Goal: Task Accomplishment & Management: Use online tool/utility

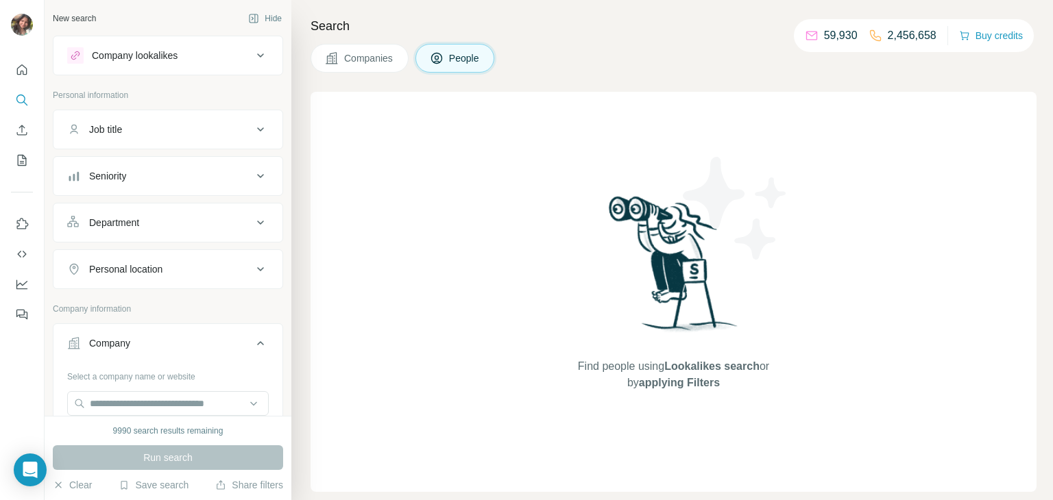
scroll to position [130, 0]
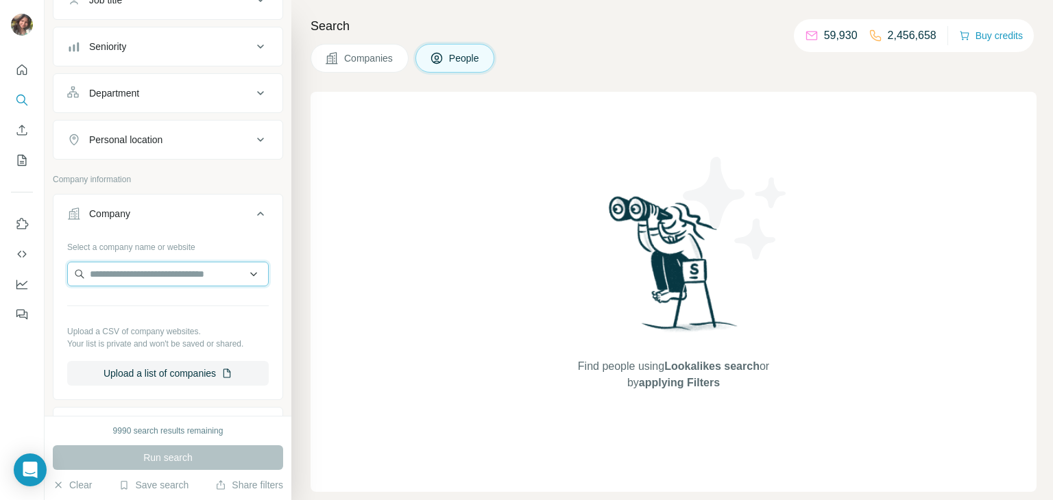
click at [150, 275] on input "text" at bounding box center [167, 274] width 201 height 25
type input "**********"
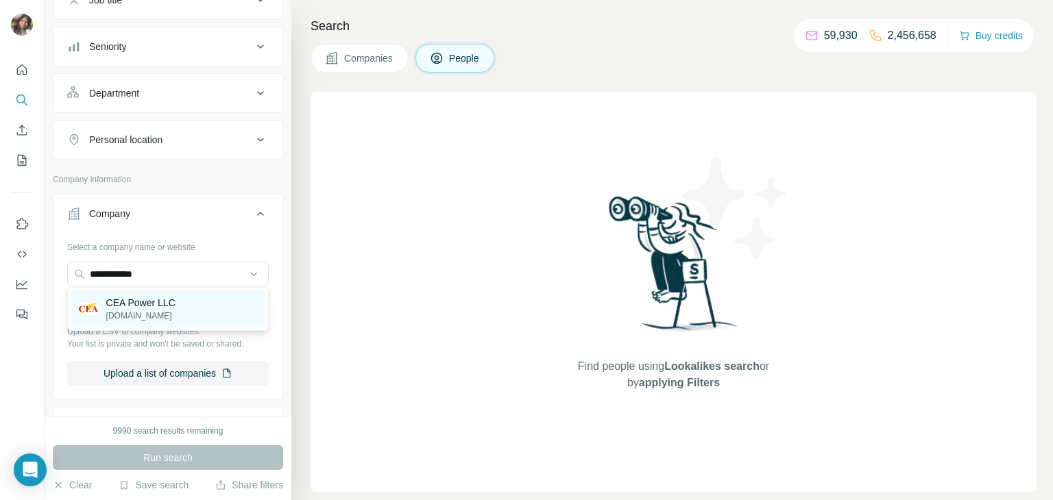
click at [146, 305] on p "CEA Power LLC" at bounding box center [140, 303] width 69 height 14
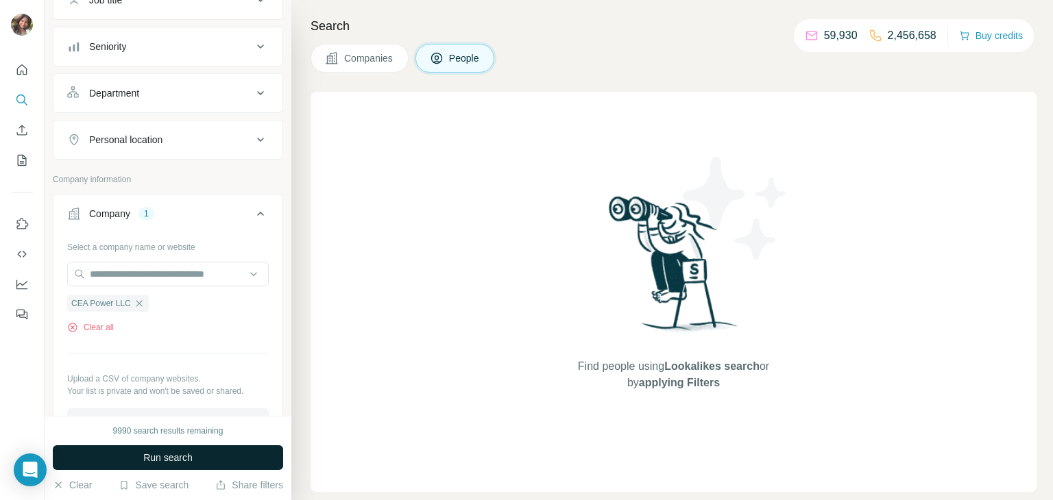
click at [233, 452] on button "Run search" at bounding box center [168, 457] width 230 height 25
click at [182, 454] on span "Run search" at bounding box center [167, 458] width 49 height 14
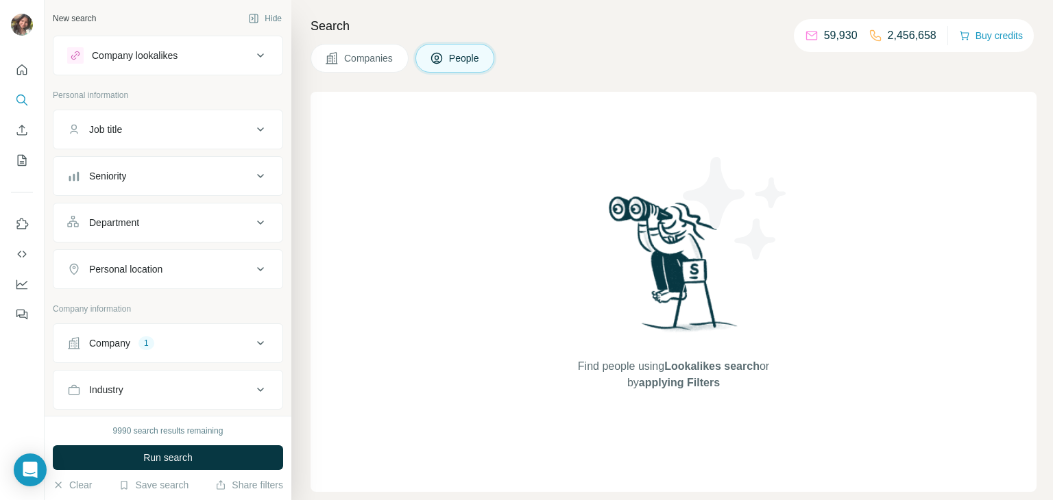
click at [143, 347] on div "1" at bounding box center [146, 343] width 16 height 12
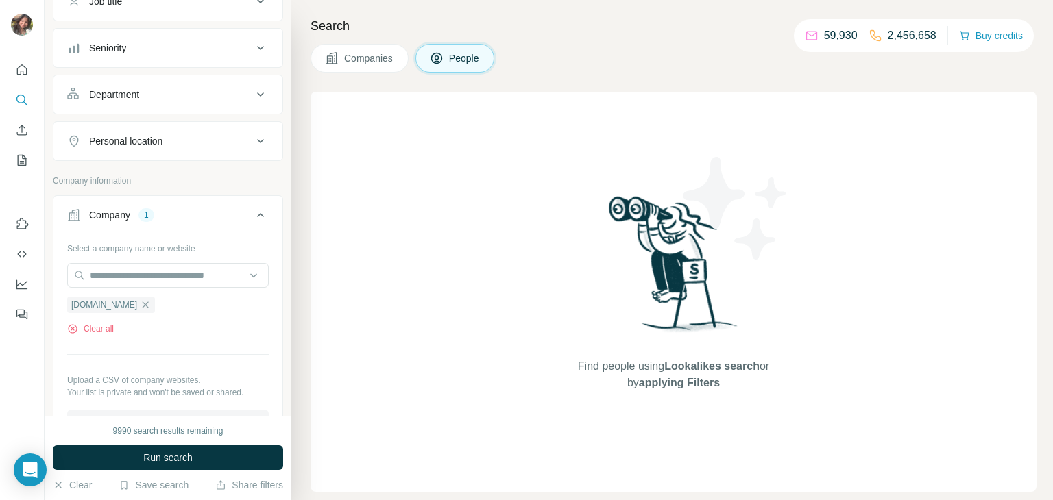
scroll to position [136, 0]
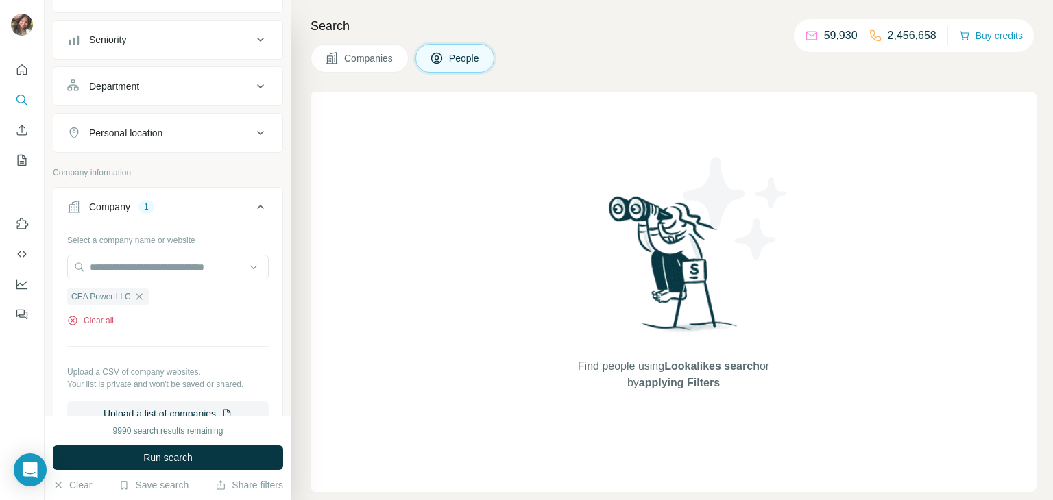
click at [107, 324] on button "Clear all" at bounding box center [90, 321] width 47 height 12
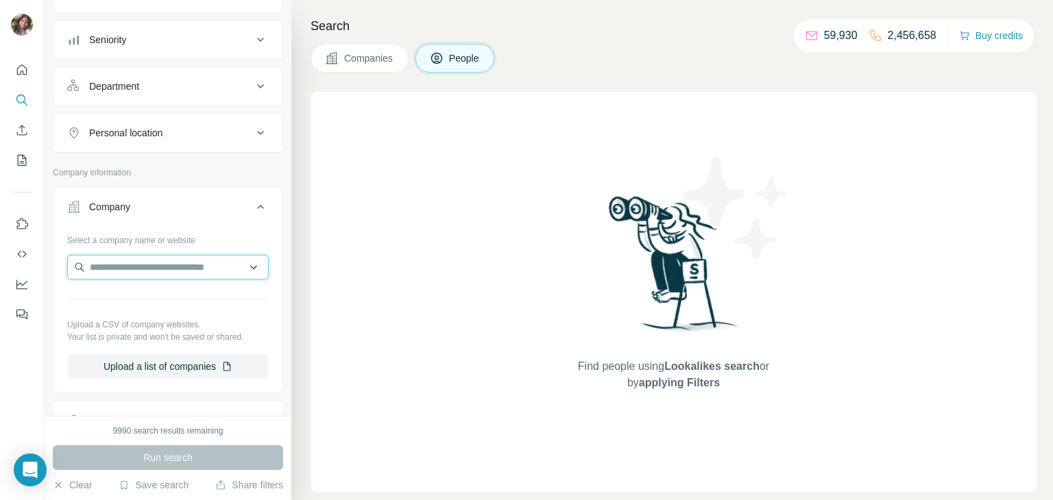
click at [138, 272] on input "text" at bounding box center [167, 267] width 201 height 25
paste input "**********"
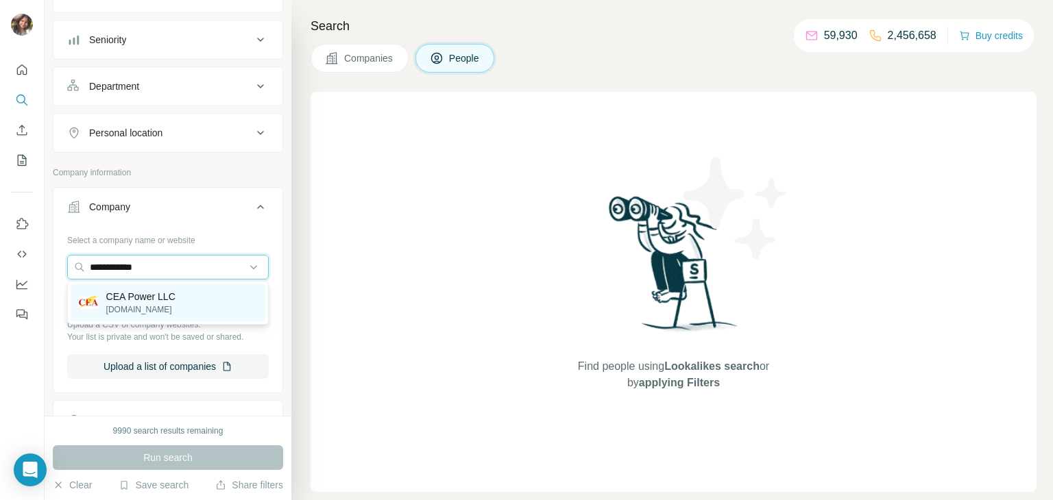
type input "**********"
click at [136, 296] on p "CEA Power LLC" at bounding box center [140, 297] width 69 height 14
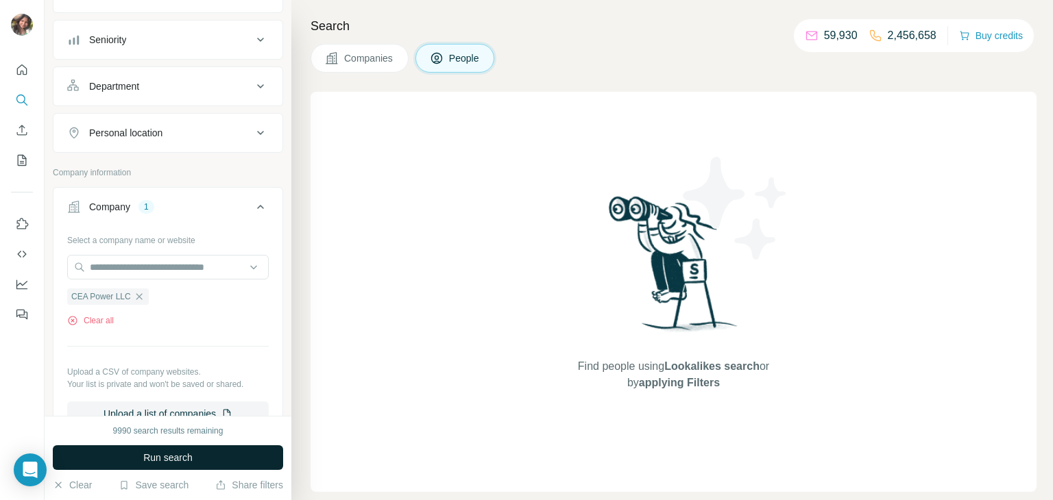
click at [143, 455] on span "Run search" at bounding box center [167, 458] width 49 height 14
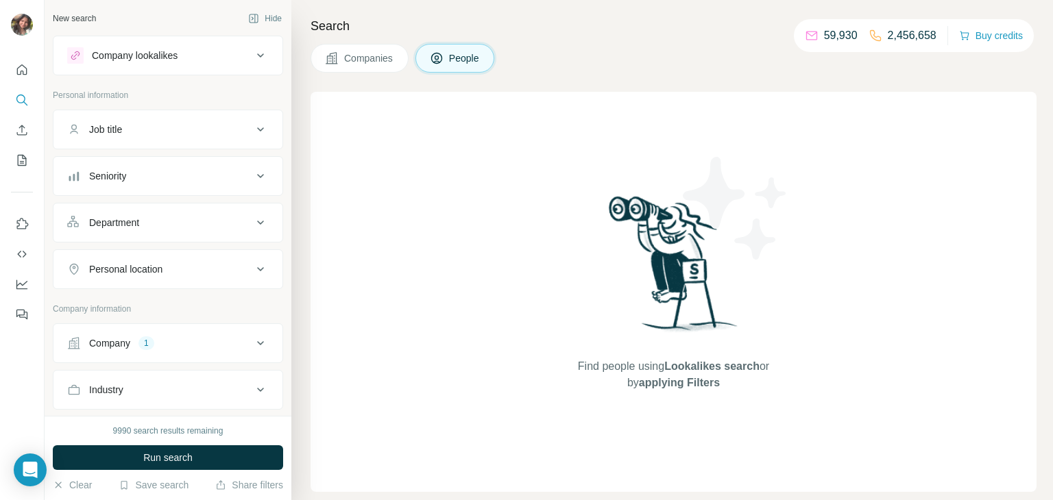
click at [116, 352] on button "Company 1" at bounding box center [167, 343] width 229 height 33
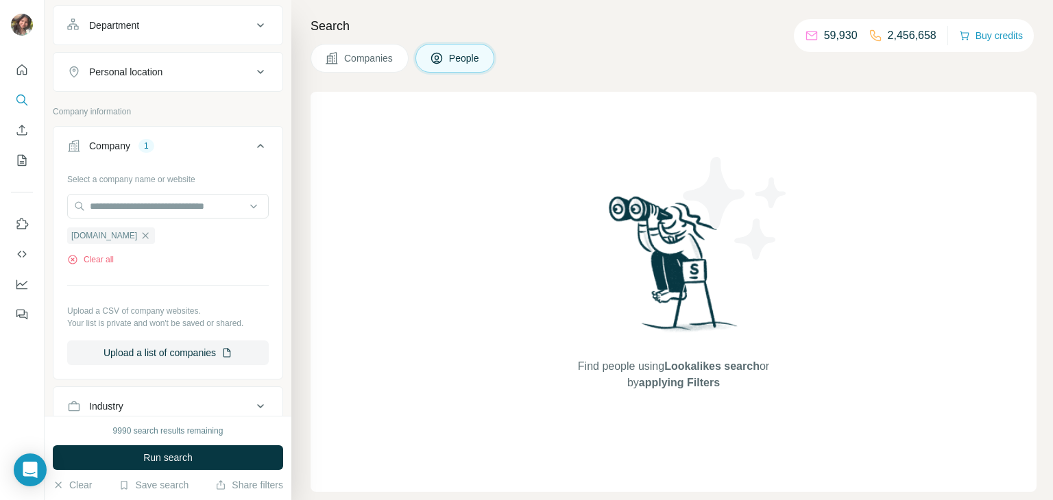
scroll to position [212, 0]
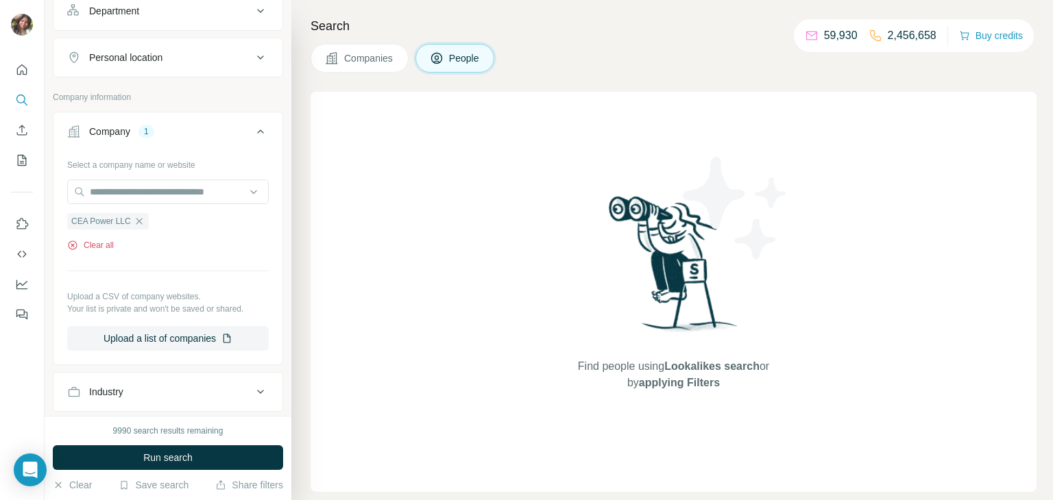
click at [95, 249] on button "Clear all" at bounding box center [90, 245] width 47 height 12
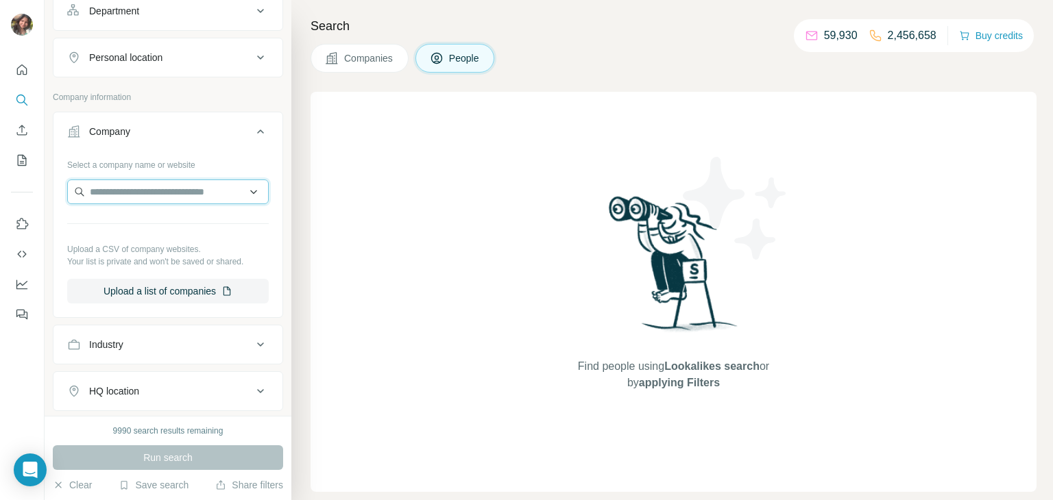
click at [178, 182] on input "text" at bounding box center [167, 192] width 201 height 25
paste input "**********"
type input "**********"
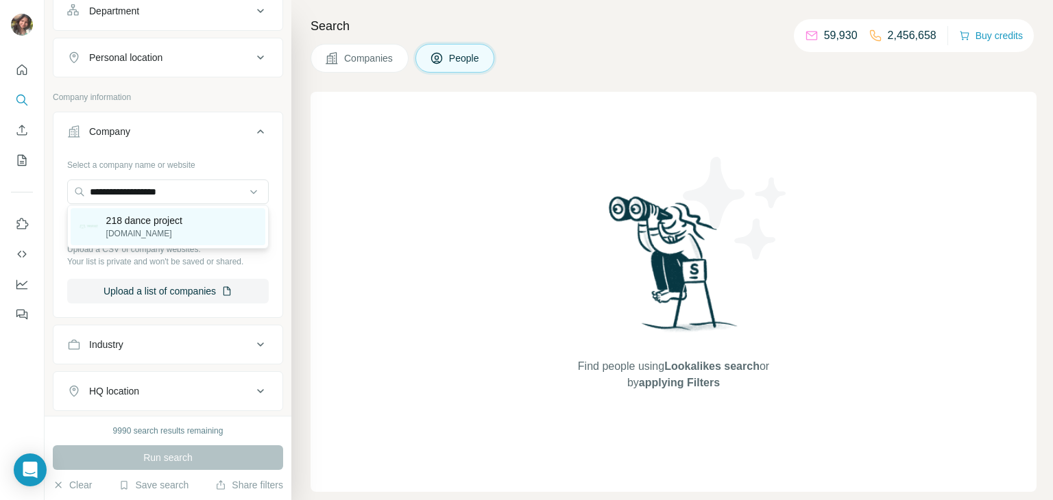
click at [169, 220] on p "218 dance project" at bounding box center [144, 221] width 76 height 14
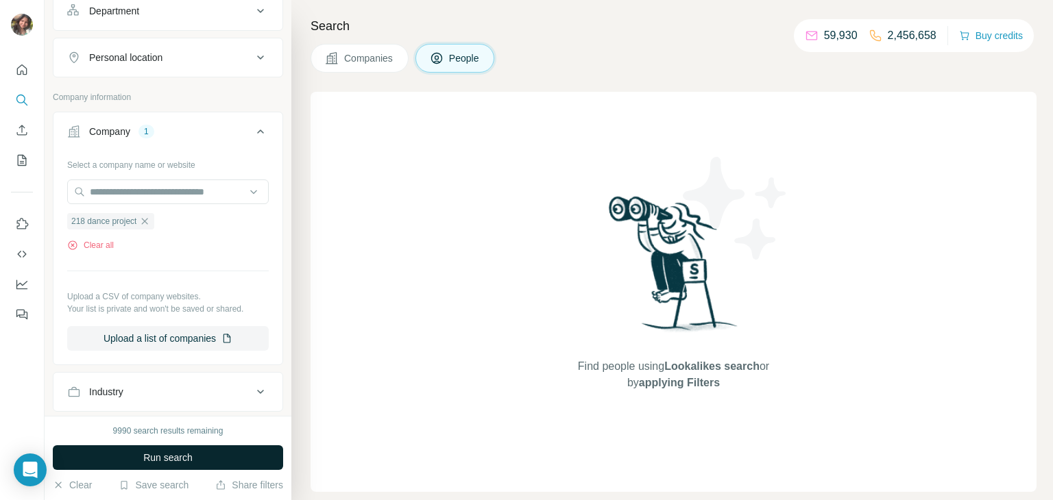
click at [192, 464] on span "Run search" at bounding box center [167, 458] width 49 height 14
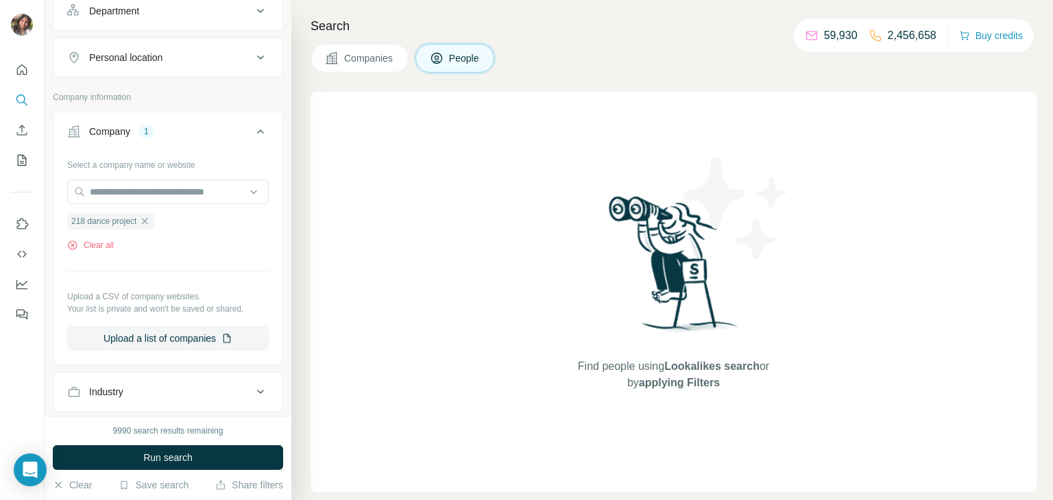
click at [192, 464] on span "Run search" at bounding box center [167, 458] width 49 height 14
click at [208, 454] on button "Run search" at bounding box center [168, 457] width 230 height 25
click at [198, 454] on button "Run search" at bounding box center [168, 457] width 230 height 25
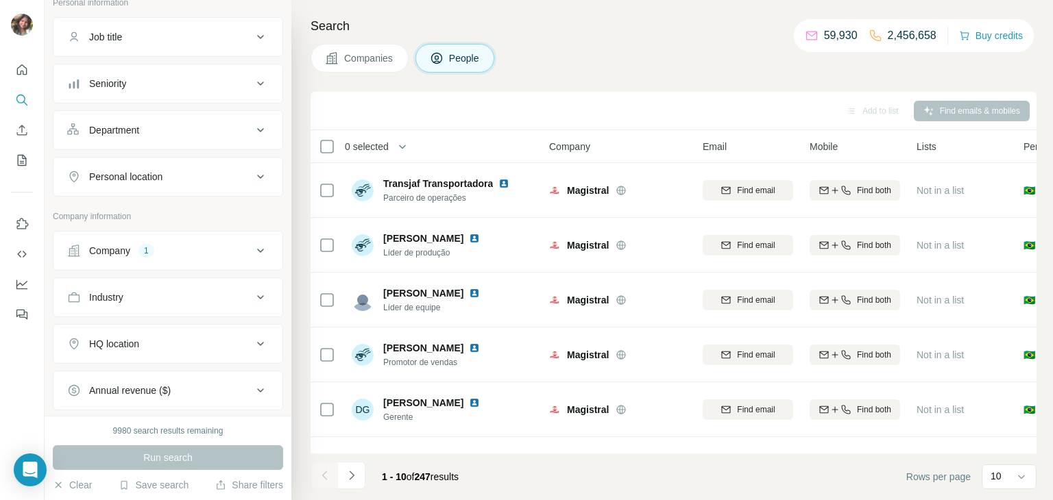
scroll to position [118, 0]
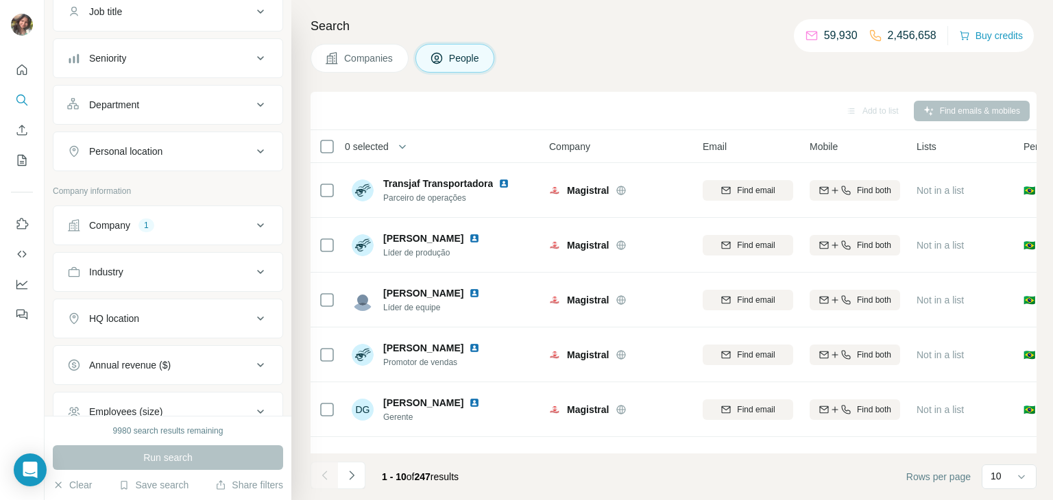
click at [131, 239] on button "Company 1" at bounding box center [167, 225] width 229 height 33
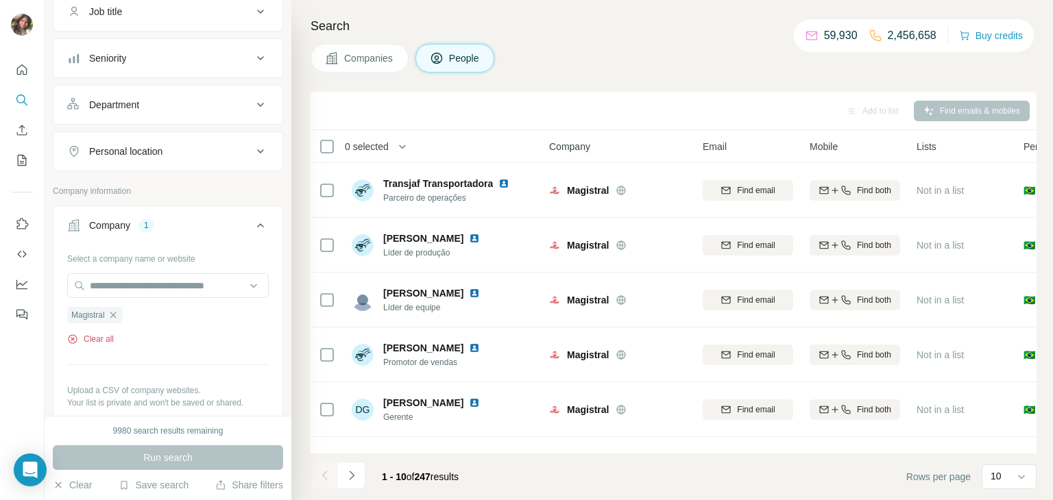
click at [97, 343] on button "Clear all" at bounding box center [90, 339] width 47 height 12
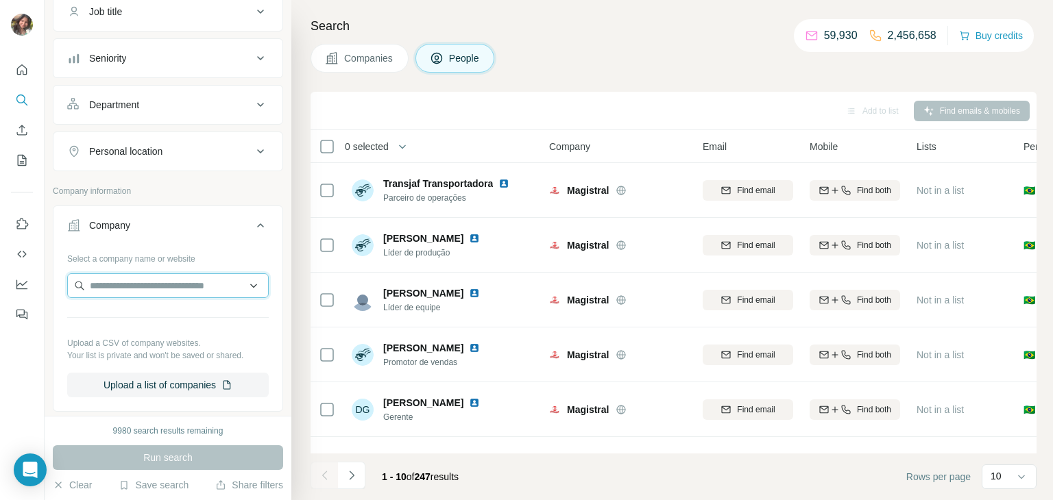
click at [127, 291] on input "text" at bounding box center [167, 285] width 201 height 25
type input "**********"
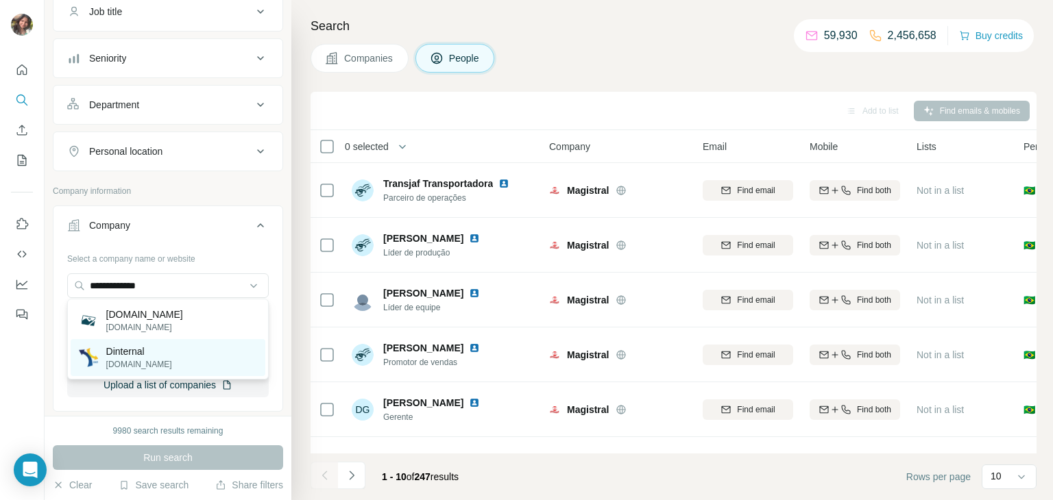
click at [112, 367] on p "dinternal.com" at bounding box center [139, 364] width 66 height 12
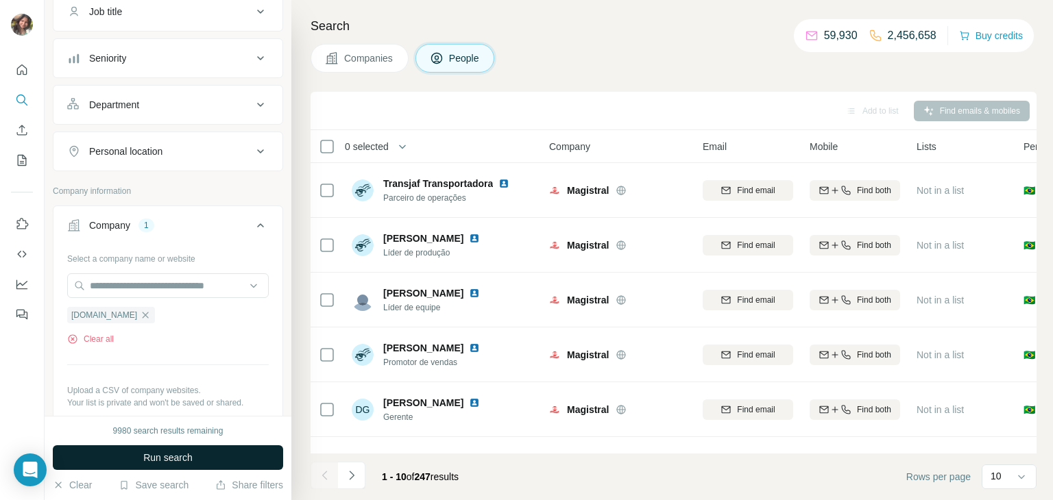
click at [121, 452] on button "Run search" at bounding box center [168, 457] width 230 height 25
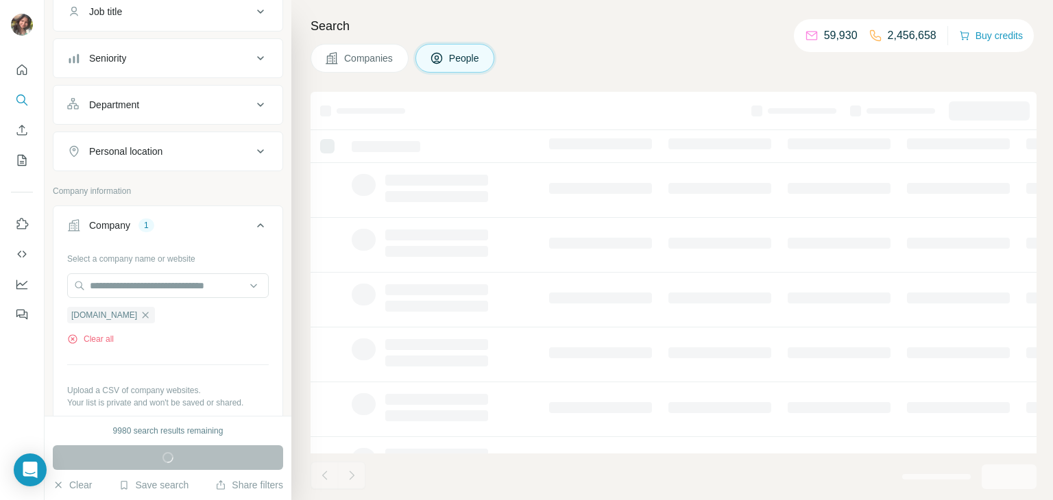
click at [121, 452] on div "Run search" at bounding box center [168, 457] width 230 height 25
